Goal: Task Accomplishment & Management: Use online tool/utility

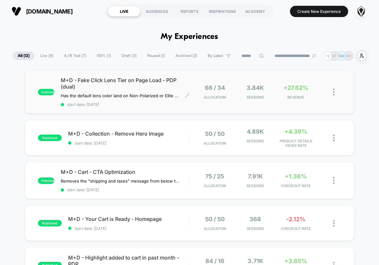
click at [146, 87] on span "M+D - Fake Click Lens Tier on Page Load - PDP (dual)" at bounding box center [125, 83] width 129 height 13
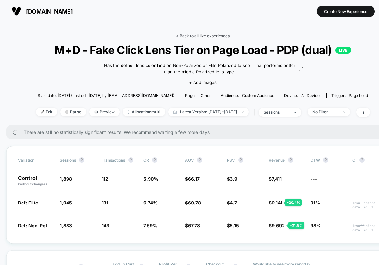
click at [197, 36] on link "< Back to all live experiences" at bounding box center [202, 35] width 53 height 5
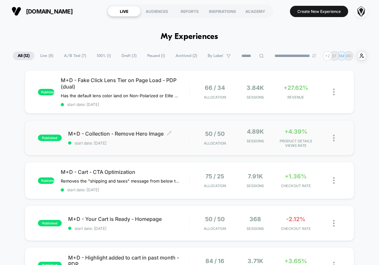
click at [181, 143] on span "start date: [DATE]" at bounding box center [128, 142] width 121 height 5
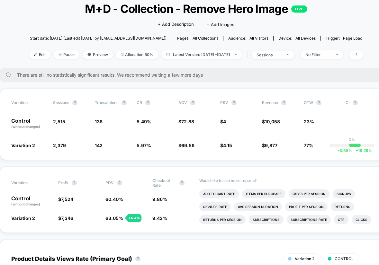
scroll to position [0, 7]
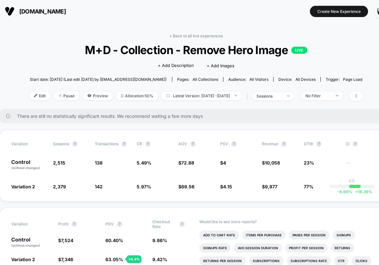
click at [186, 39] on div "< Back to all live experiences M+D - Collection - Remove Hero Image LIVE Click …" at bounding box center [196, 70] width 334 height 75
click at [185, 35] on link "< Back to all live experiences" at bounding box center [195, 35] width 53 height 5
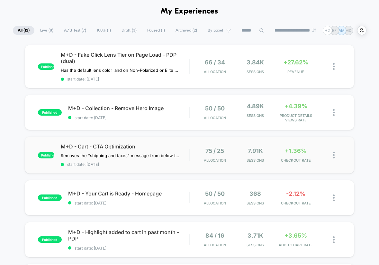
scroll to position [37, 0]
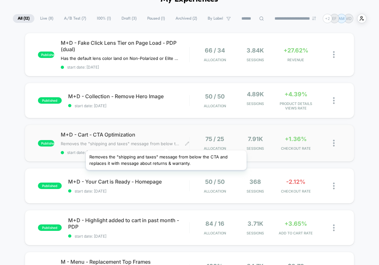
click at [166, 142] on span "Removes the "shipping and taxes" message from below the CTA and replaces it wit…" at bounding box center [120, 143] width 119 height 5
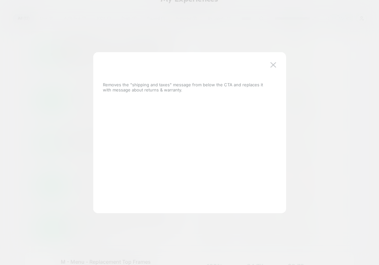
click at [352, 148] on div at bounding box center [189, 132] width 379 height 265
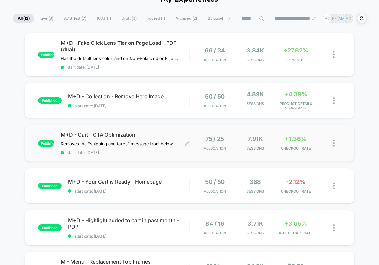
click at [176, 131] on span "M+D - Cart - CTA Optimization" at bounding box center [125, 134] width 129 height 6
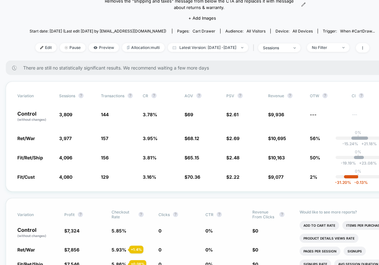
scroll to position [0, 1]
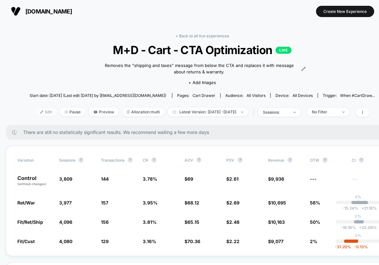
click at [35, 112] on span "Edit" at bounding box center [45, 111] width 21 height 9
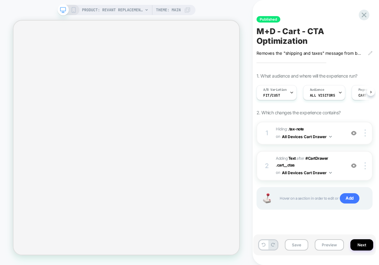
scroll to position [0, 0]
click at [359, 244] on button "Next" at bounding box center [361, 244] width 23 height 11
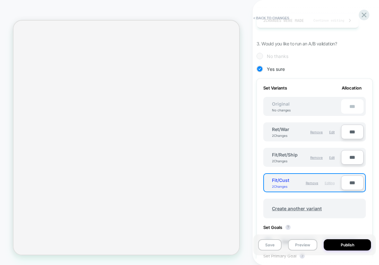
scroll to position [138, 0]
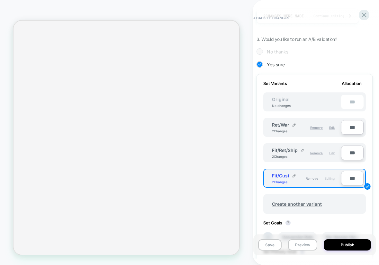
click at [332, 152] on span "Edit" at bounding box center [331, 153] width 5 height 4
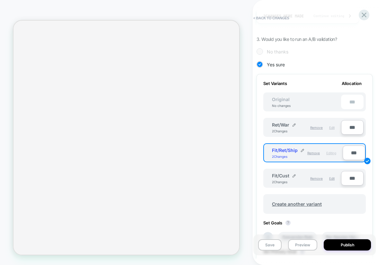
click at [331, 127] on span "Edit" at bounding box center [331, 127] width 5 height 4
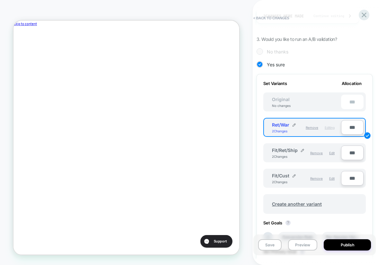
scroll to position [0, 0]
click at [264, 19] on button "< Back to changes" at bounding box center [271, 18] width 42 height 10
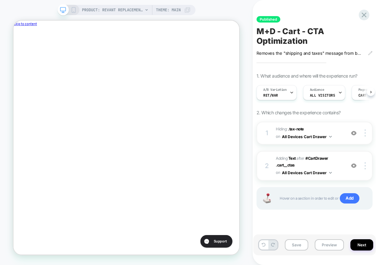
scroll to position [0, 0]
click at [366, 14] on icon at bounding box center [364, 15] width 9 height 9
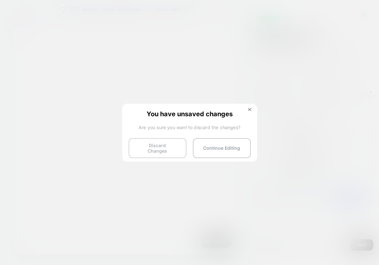
scroll to position [0, 145]
click at [167, 149] on button "Discard Changes" at bounding box center [158, 148] width 58 height 20
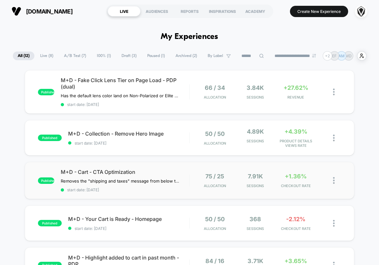
click at [193, 188] on div "published M+D - Cart - CTA Optimization Removes the "shipping and taxes" messag…" at bounding box center [190, 180] width 330 height 37
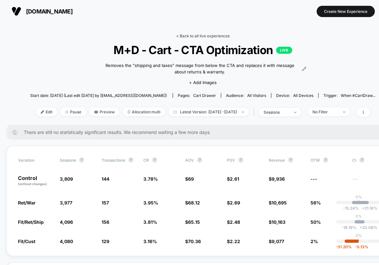
click at [197, 35] on link "< Back to all live experiences" at bounding box center [202, 35] width 53 height 5
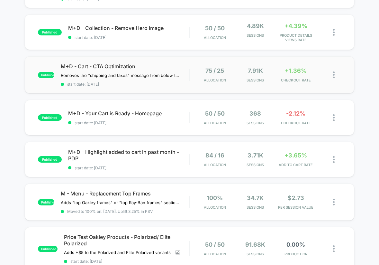
scroll to position [106, 0]
click at [177, 120] on span "start date: [DATE]" at bounding box center [128, 122] width 121 height 5
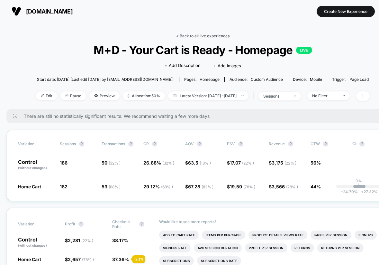
click at [202, 35] on link "< Back to all live experiences" at bounding box center [202, 35] width 53 height 5
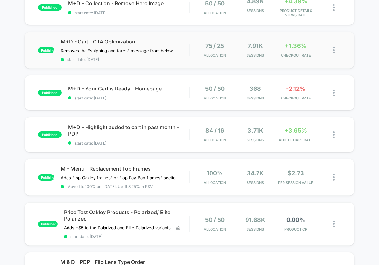
scroll to position [131, 0]
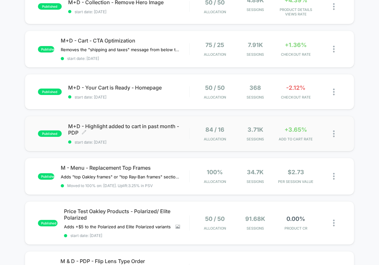
click at [189, 139] on span "start date: [DATE]" at bounding box center [128, 141] width 121 height 5
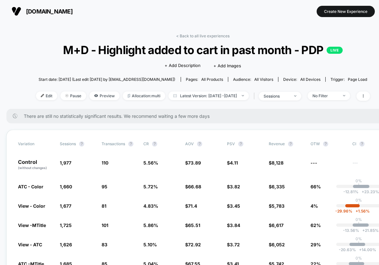
click at [213, 35] on link "< Back to all live experiences" at bounding box center [202, 35] width 53 height 5
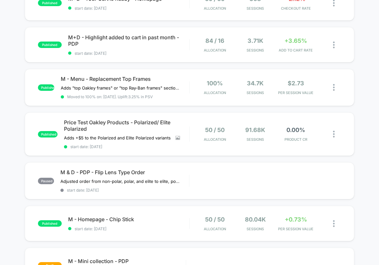
scroll to position [220, 0]
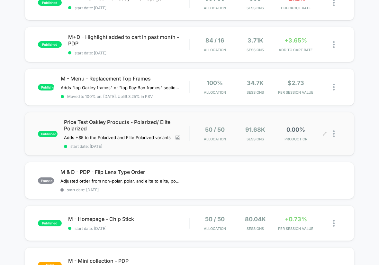
click at [192, 129] on div "50 / 50 Allocation 91.68k Sessions 0.00% PRODUCT CR" at bounding box center [265, 133] width 151 height 15
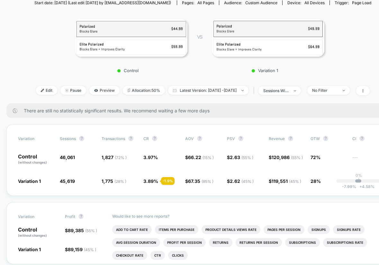
scroll to position [77, 0]
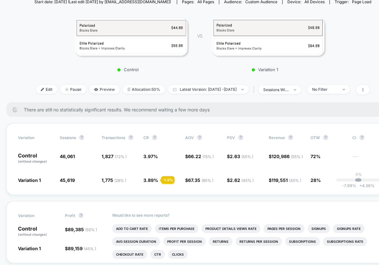
click at [31, 55] on div "Control VS Variation 1" at bounding box center [199, 43] width 337 height 65
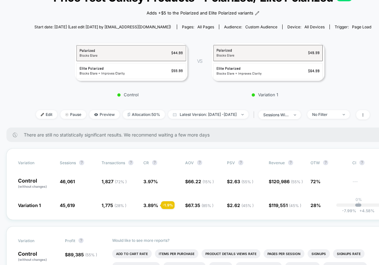
scroll to position [0, 0]
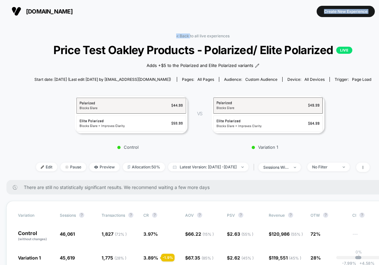
drag, startPoint x: 190, startPoint y: 36, endPoint x: 157, endPoint y: 15, distance: 38.7
click at [157, 15] on div "[DOMAIN_NAME] Create New Experience [DOMAIN_NAME] < Back to all live experience…" at bounding box center [189, 132] width 379 height 265
click at [129, 77] on span "Start date: [DATE] (Last edit [DATE] by [EMAIL_ADDRESS][DOMAIN_NAME])" at bounding box center [102, 79] width 137 height 5
drag, startPoint x: 129, startPoint y: 79, endPoint x: 157, endPoint y: 78, distance: 28.7
click at [157, 78] on div "Start date: [DATE] (Last edit [DATE] by [EMAIL_ADDRESS][DOMAIN_NAME]) Pages: al…" at bounding box center [202, 79] width 337 height 11
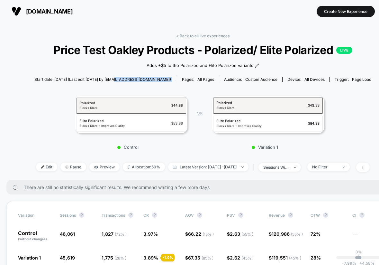
click at [157, 78] on div "Start date: [DATE] (Last edit [DATE] by [EMAIL_ADDRESS][DOMAIN_NAME]) Pages: al…" at bounding box center [202, 79] width 337 height 11
click at [191, 36] on link "< Back to all live experiences" at bounding box center [202, 35] width 53 height 5
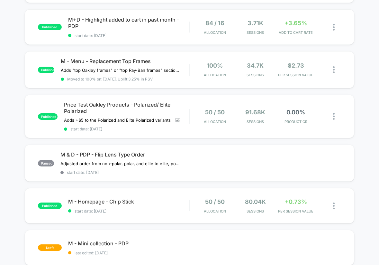
scroll to position [239, 0]
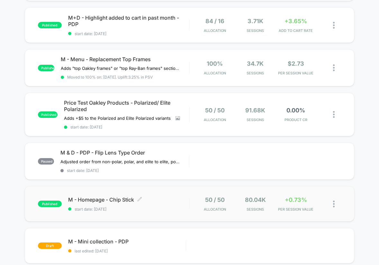
click at [181, 206] on span "start date: [DATE]" at bounding box center [128, 208] width 121 height 5
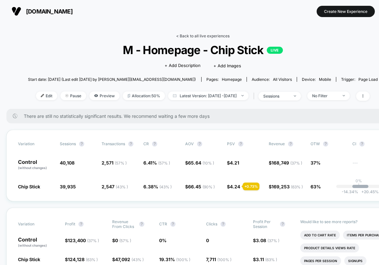
click at [193, 36] on link "< Back to all live experiences" at bounding box center [202, 35] width 53 height 5
